Goal: Book appointment/travel/reservation

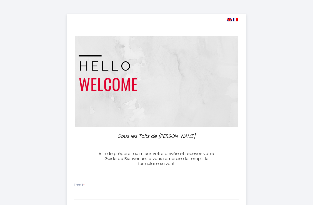
select select
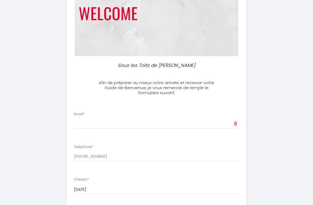
scroll to position [83, 0]
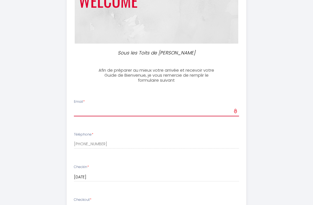
click at [120, 114] on input "Email *" at bounding box center [156, 111] width 165 height 10
type input "[EMAIL_ADDRESS][DOMAIN_NAME]"
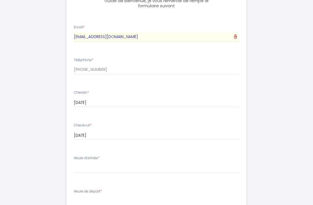
scroll to position [167, 0]
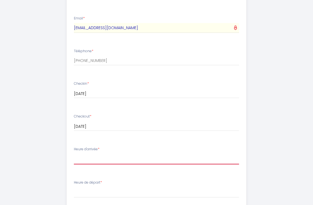
click at [95, 157] on select "16:00 16:30 17:00 17:30 18:00 18:30 19:00 19:30 20:00" at bounding box center [156, 159] width 165 height 11
select select "16:00"
click at [74, 154] on select "16:00 16:30 17:00 17:30 18:00 18:30 19:00 19:30 20:00" at bounding box center [156, 159] width 165 height 11
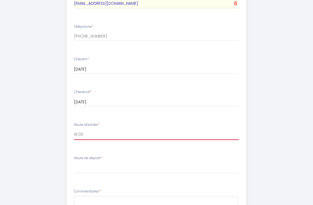
scroll to position [222, 0]
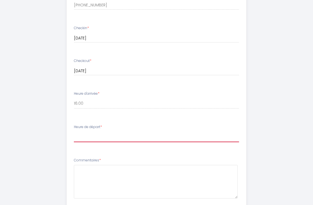
click at [86, 136] on select "00:00 00:30 01:00 01:30 02:00 02:30 03:00 03:30 04:00 04:30 05:00 05:30 06:00 0…" at bounding box center [156, 137] width 165 height 11
click at [52, 150] on div "Sous les Toits de [PERSON_NAME] Afin de préparer au mieux votre arrivée et rece…" at bounding box center [157, 40] width 270 height 525
click at [98, 133] on select "00:00 00:30 01:00 01:30 02:00 02:30 03:00 03:30 04:00 04:30 05:00 05:30 06:00 0…" at bounding box center [156, 137] width 165 height 11
select select "10:00"
click at [74, 132] on select "00:00 00:30 01:00 01:30 02:00 02:30 03:00 03:30 04:00 04:30 05:00 05:30 06:00 0…" at bounding box center [156, 137] width 165 height 11
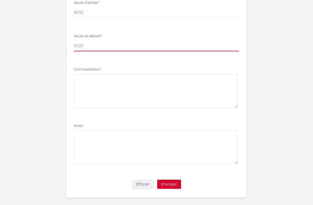
scroll to position [319, 0]
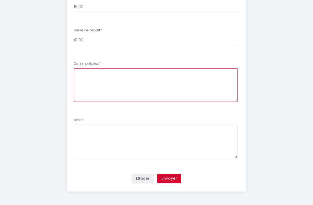
click at [84, 75] on textarea at bounding box center [156, 85] width 164 height 34
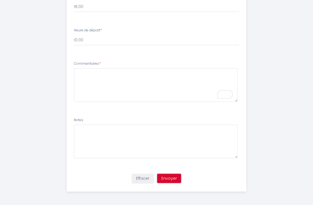
click at [171, 180] on button "Envoyer" at bounding box center [169, 178] width 24 height 9
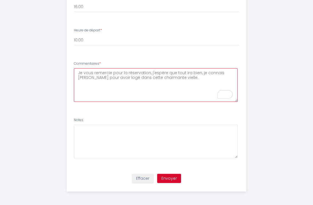
click at [194, 79] on textarea "Je vous remercie pour la réservation, j'espère que tout ira bien, je connais [P…" at bounding box center [156, 85] width 164 height 34
click at [196, 80] on textarea "Je vous remercie pour la réservation, j'espère que tout ira bien, je connais [P…" at bounding box center [156, 85] width 164 height 34
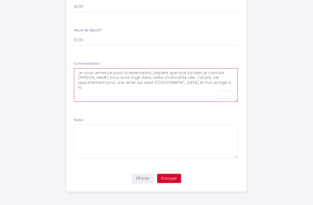
click at [211, 84] on textarea "Je vous remercie pour la réservation, j'espère que tout ira bien, je connais [P…" at bounding box center [156, 85] width 164 height 34
click at [188, 76] on textarea "Je vous remercie pour la réservation, j'espère que tout ira bien, je connais [P…" at bounding box center [156, 85] width 164 height 34
click at [106, 90] on textarea "Je vous remercie pour la réservation, j'espère que tout ira bien, je connais [P…" at bounding box center [156, 85] width 164 height 34
type textarea "Je vous remercie pour la réservation, j'espère que tout ira bien, je connais [P…"
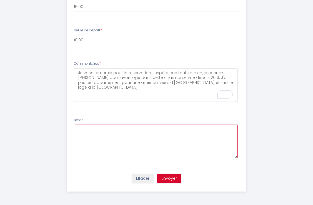
drag, startPoint x: 86, startPoint y: 131, endPoint x: 88, endPoint y: 128, distance: 3.5
click at [86, 131] on textarea at bounding box center [156, 142] width 164 height 34
type textarea "RAS"
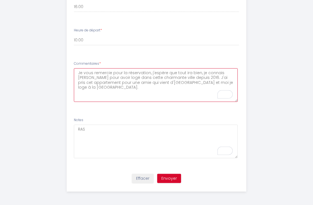
click at [102, 89] on textarea "Je vous remercie pour la réservation, j'espère que tout ira bien, je connais [P…" at bounding box center [156, 85] width 164 height 34
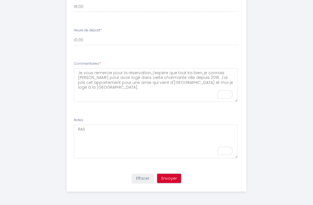
click at [169, 178] on button "Envoyer" at bounding box center [169, 178] width 24 height 9
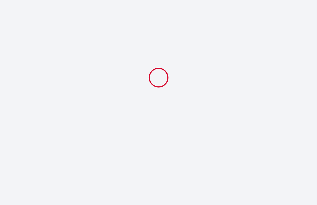
select select "10:00"
